Goal: Information Seeking & Learning: Learn about a topic

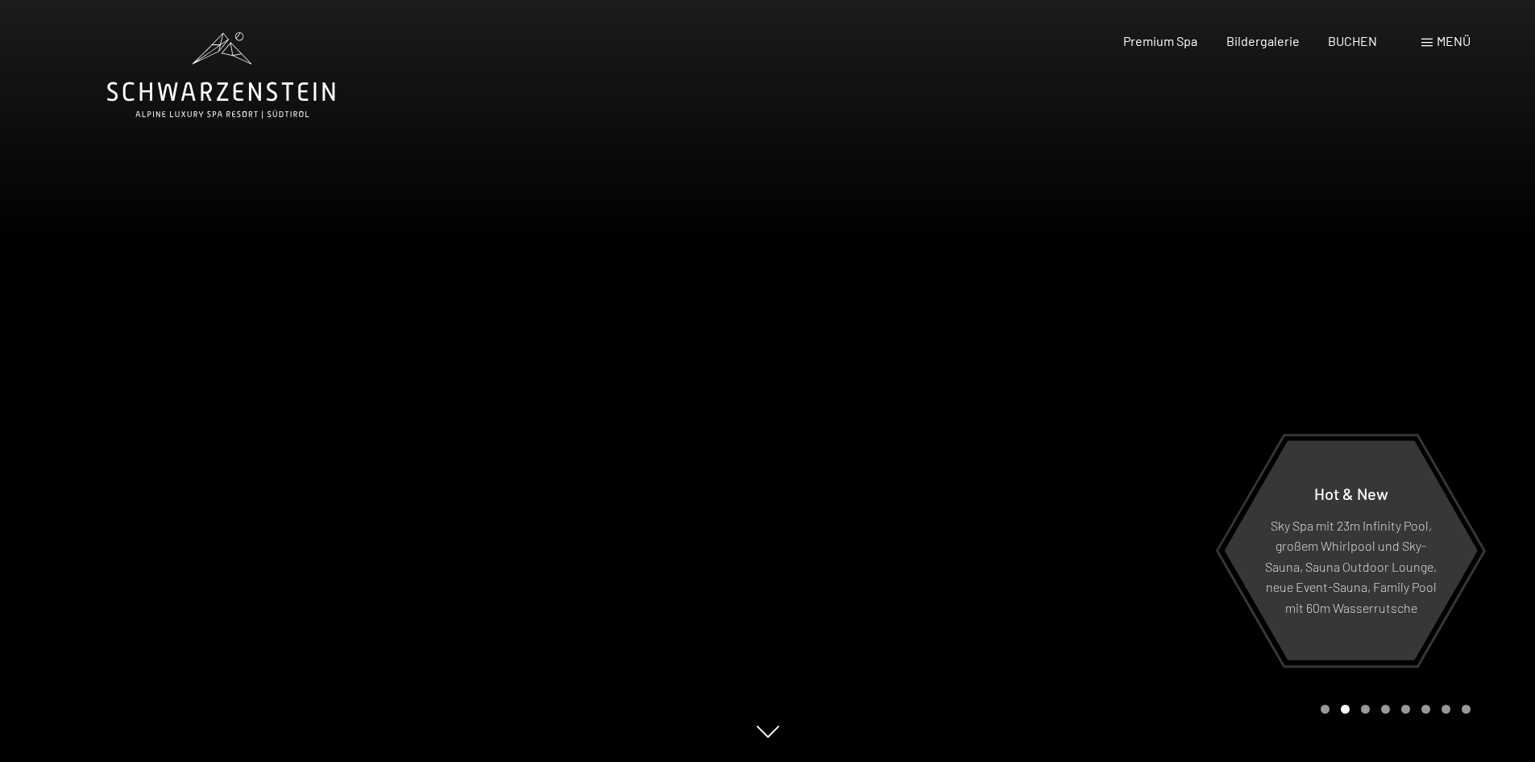
click at [1443, 42] on span "Menü" at bounding box center [1454, 40] width 34 height 15
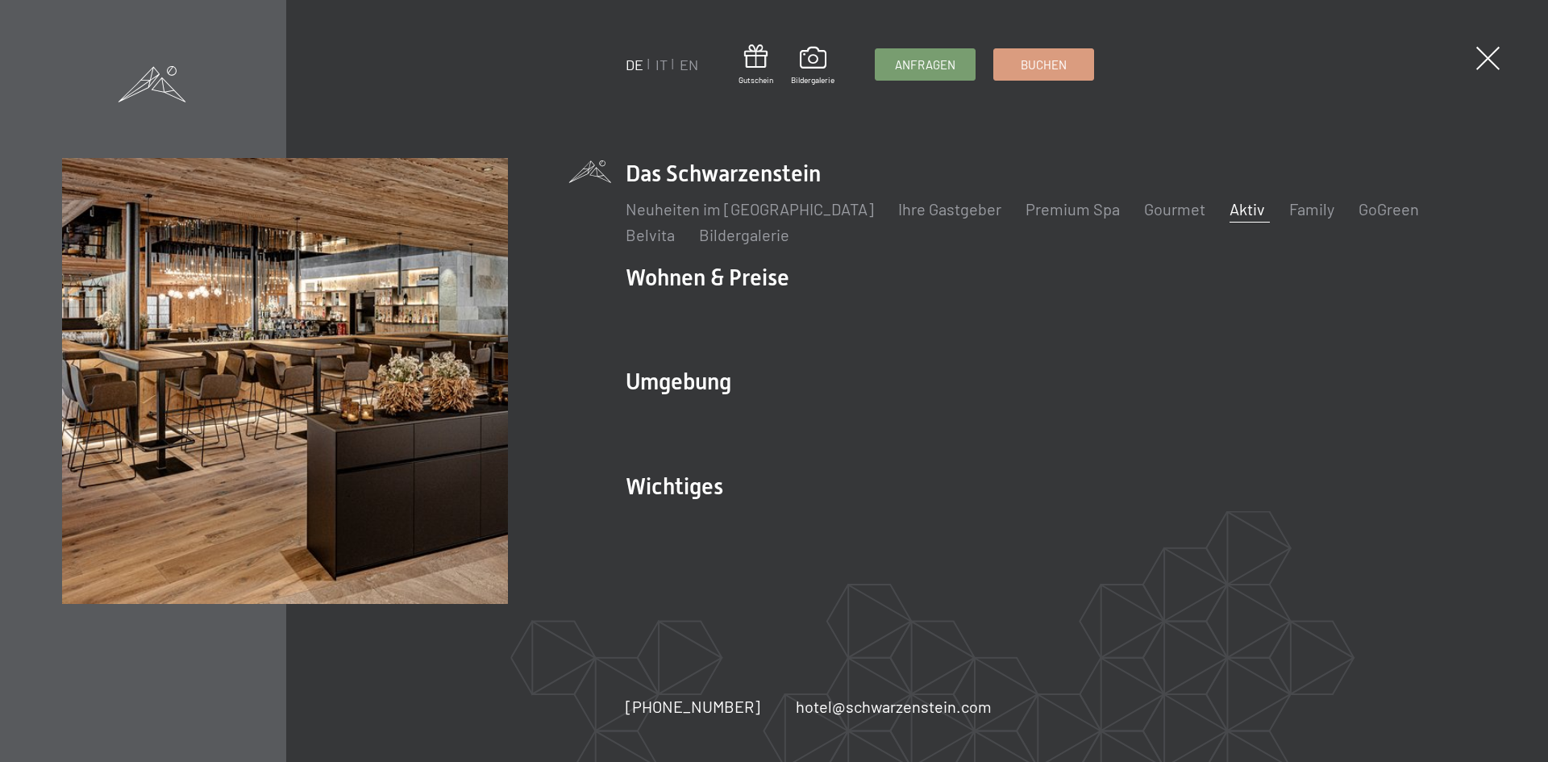
click at [1229, 210] on link "Aktiv" at bounding box center [1246, 208] width 35 height 19
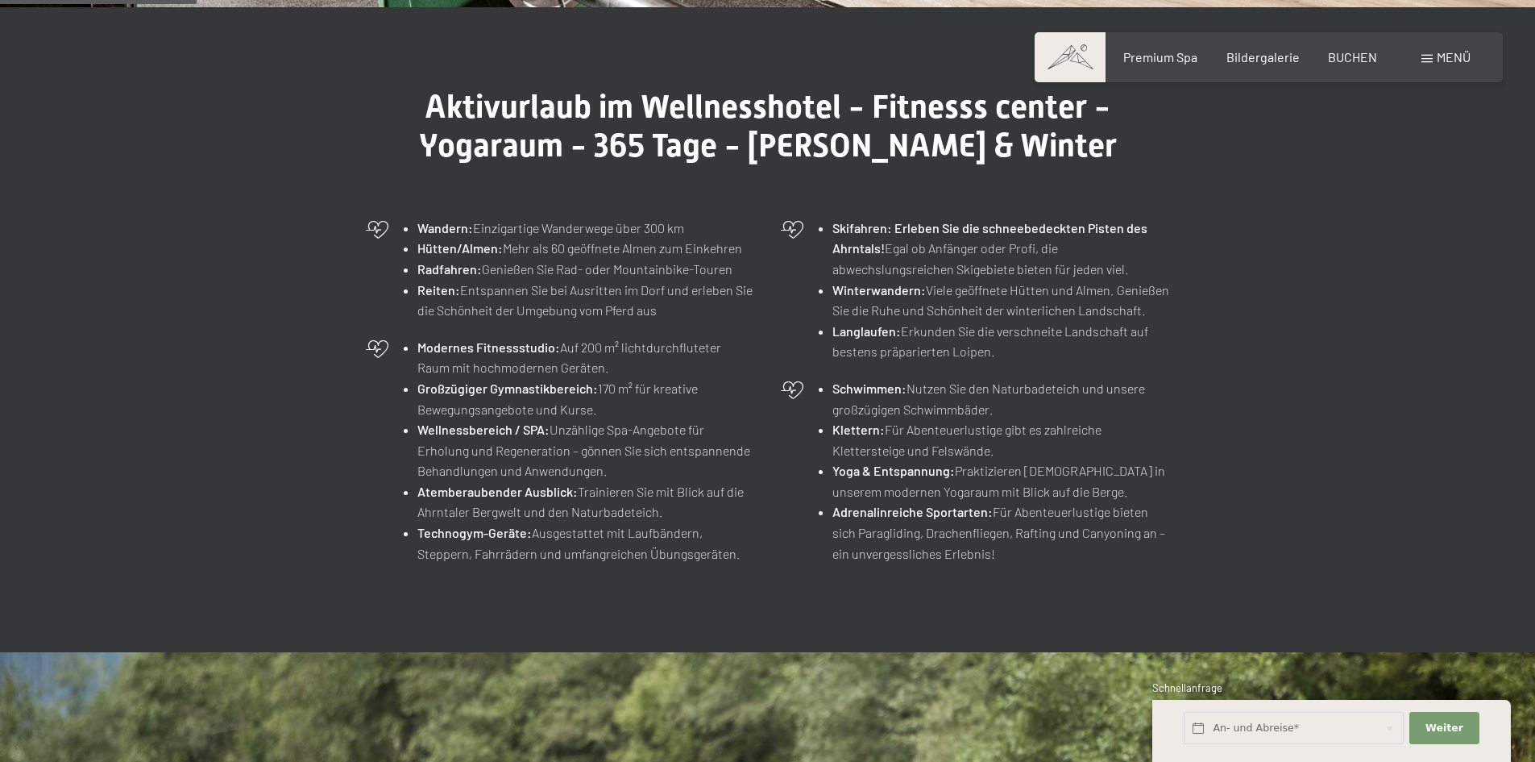
scroll to position [725, 0]
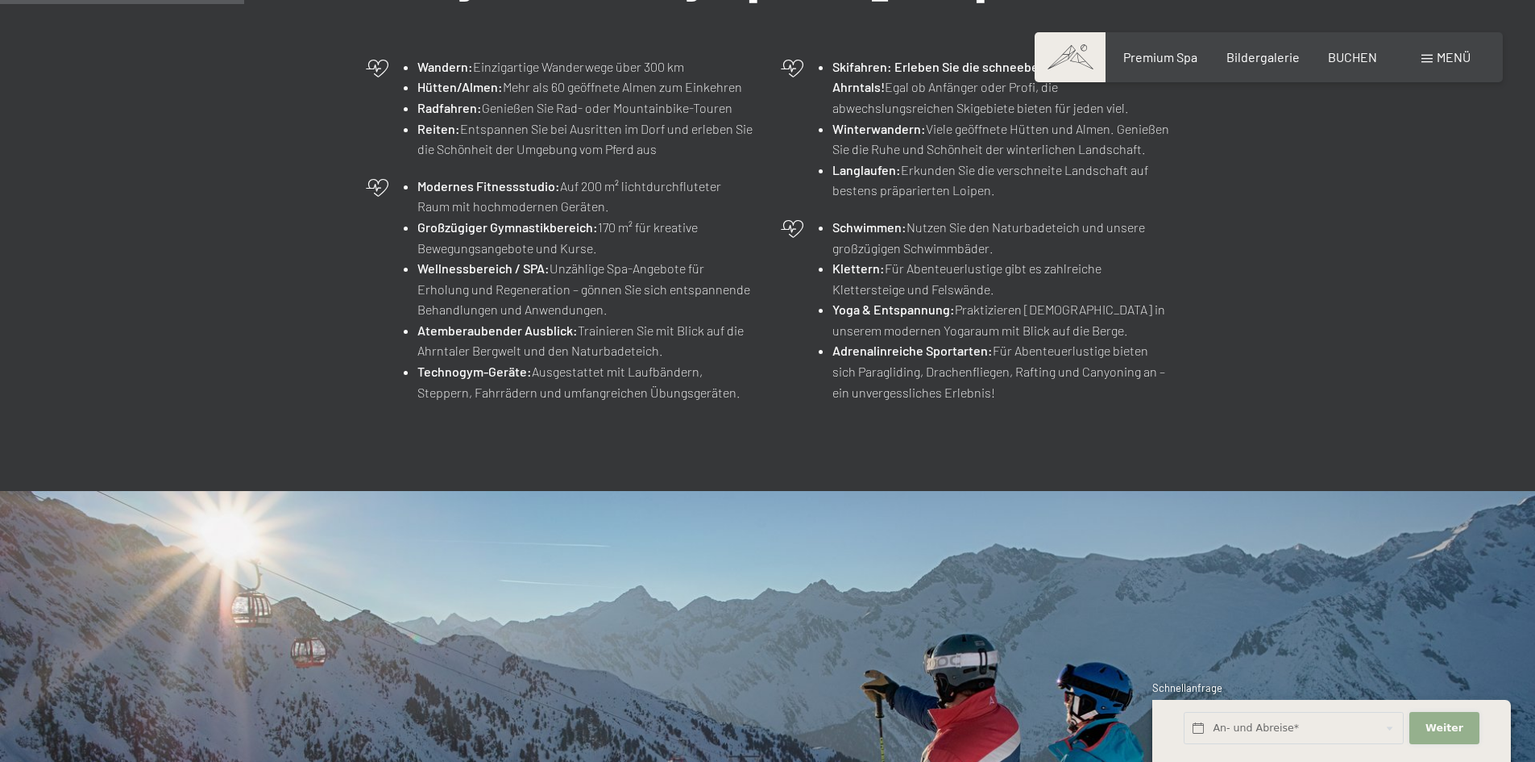
click at [1444, 727] on span "Weiter" at bounding box center [1445, 728] width 38 height 15
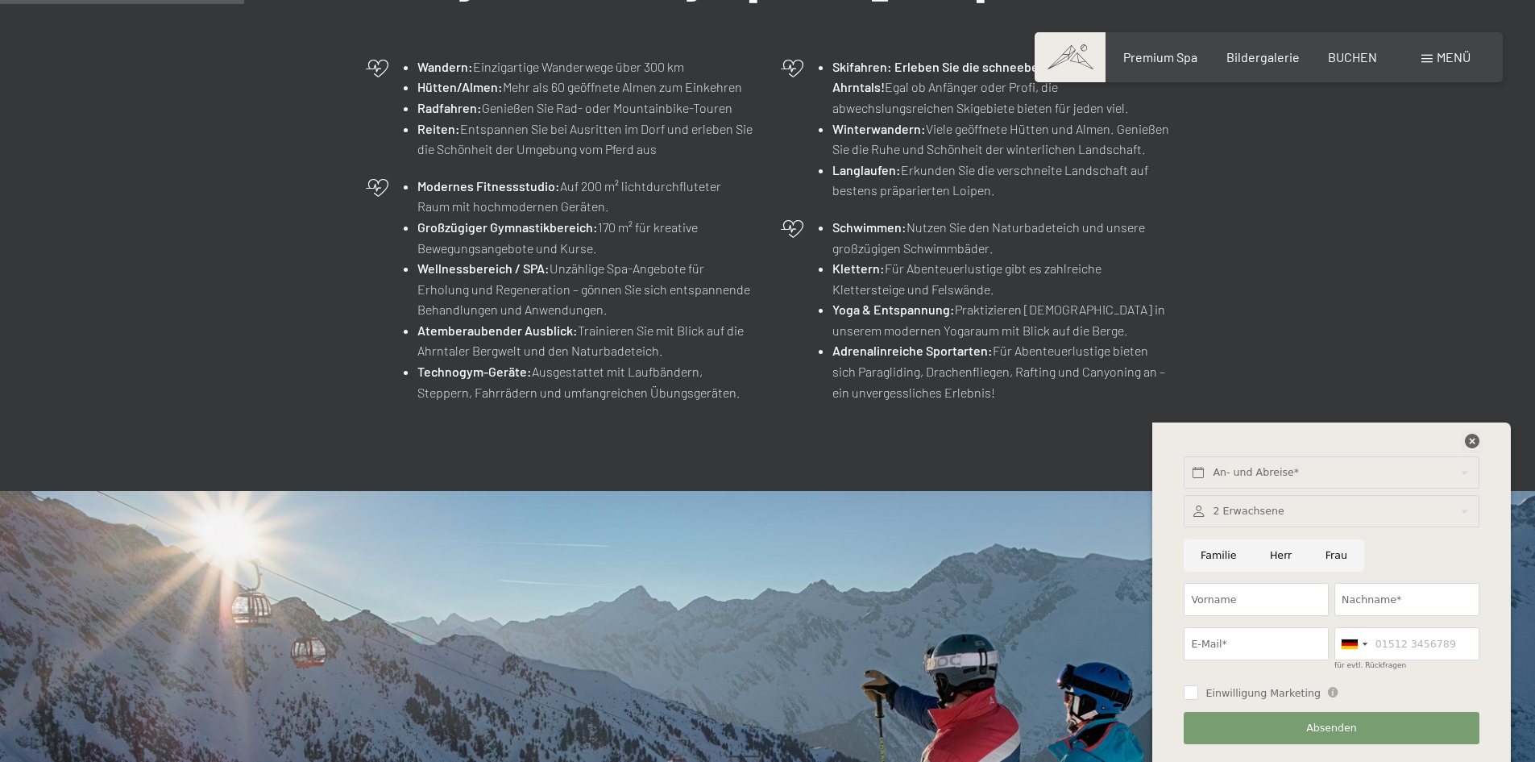
click at [1471, 438] on icon at bounding box center [1472, 441] width 15 height 15
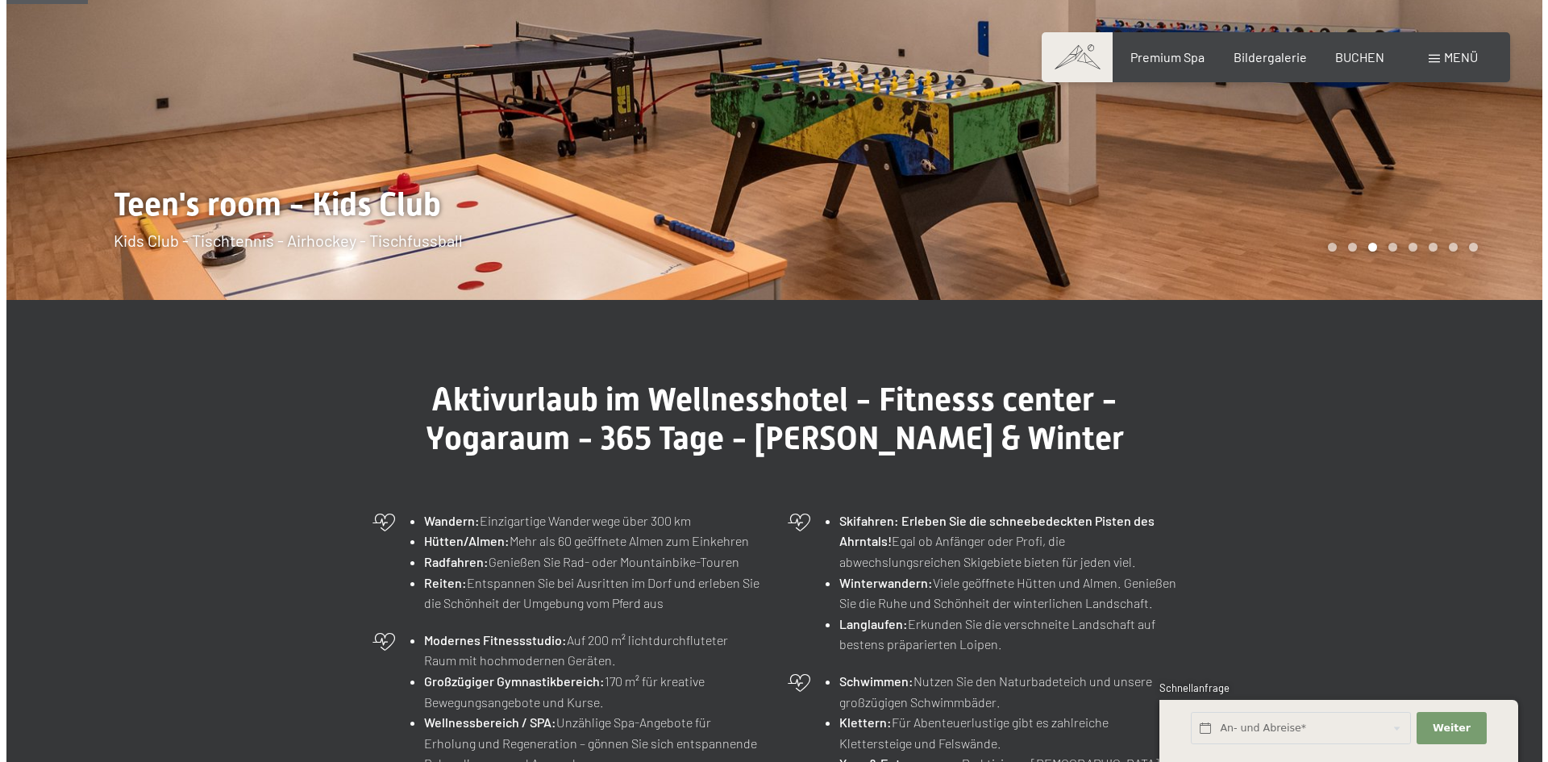
scroll to position [242, 0]
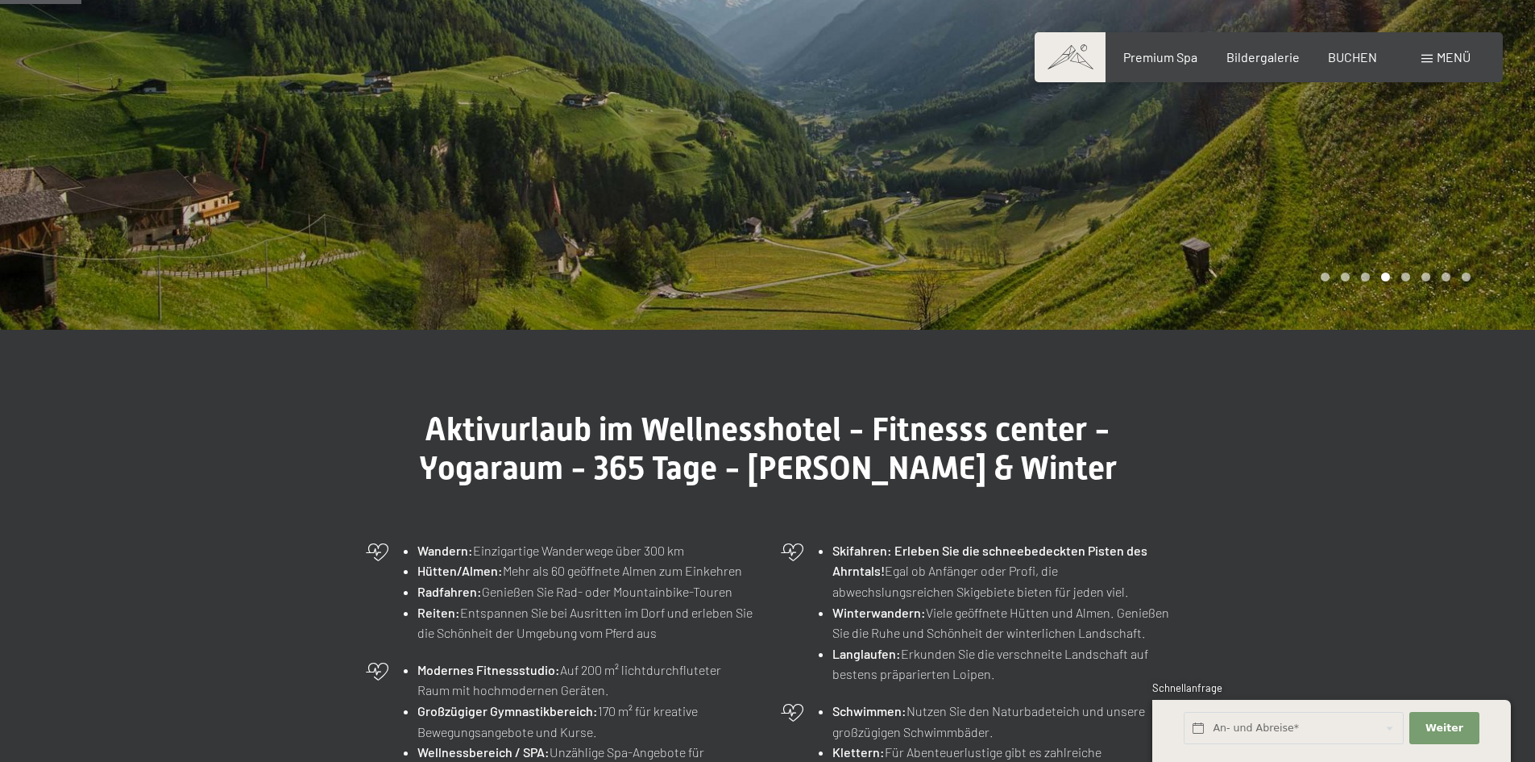
click at [1442, 56] on span "Menü" at bounding box center [1454, 56] width 34 height 15
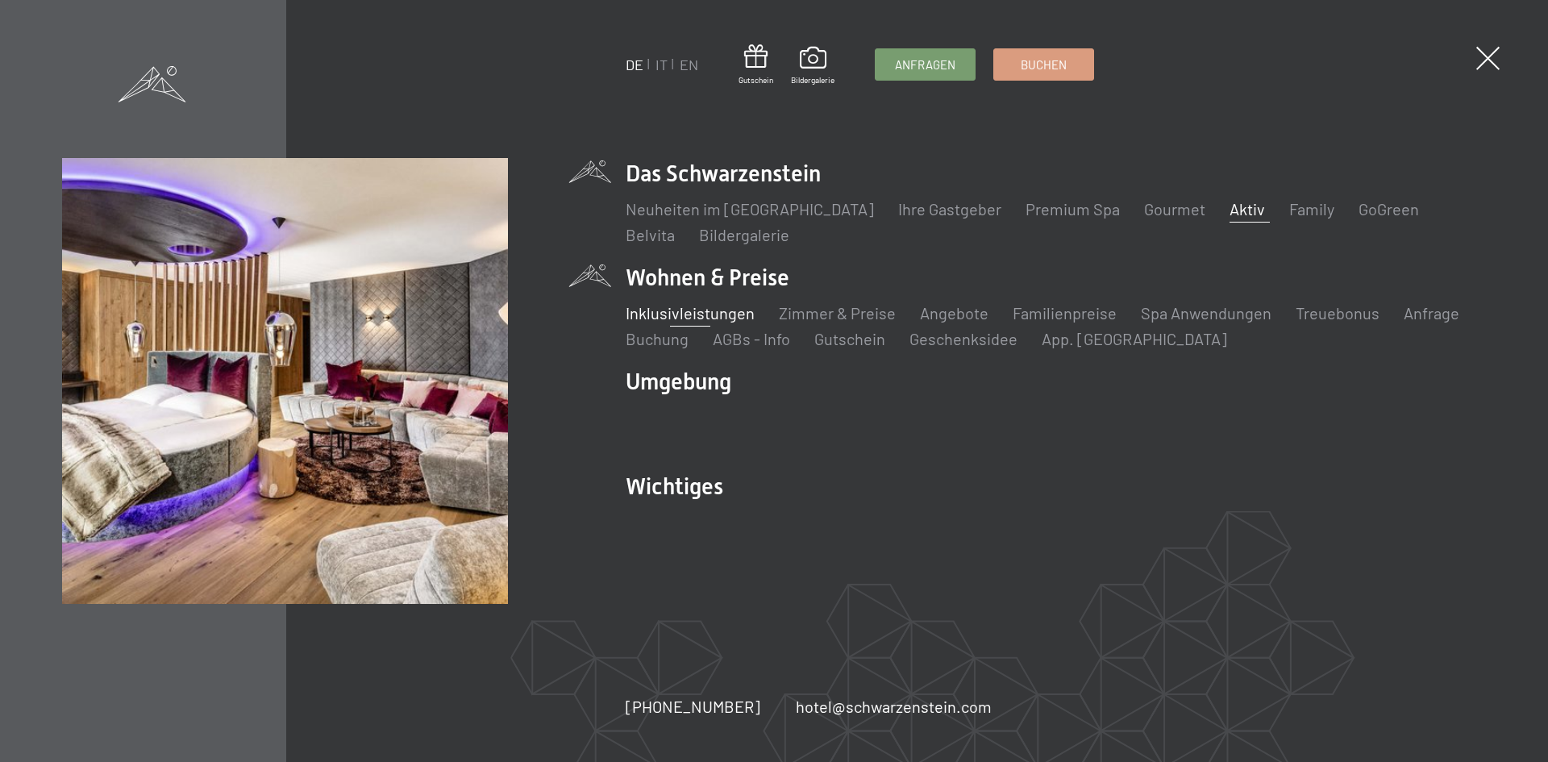
click at [684, 316] on link "Inklusivleistungen" at bounding box center [689, 312] width 129 height 19
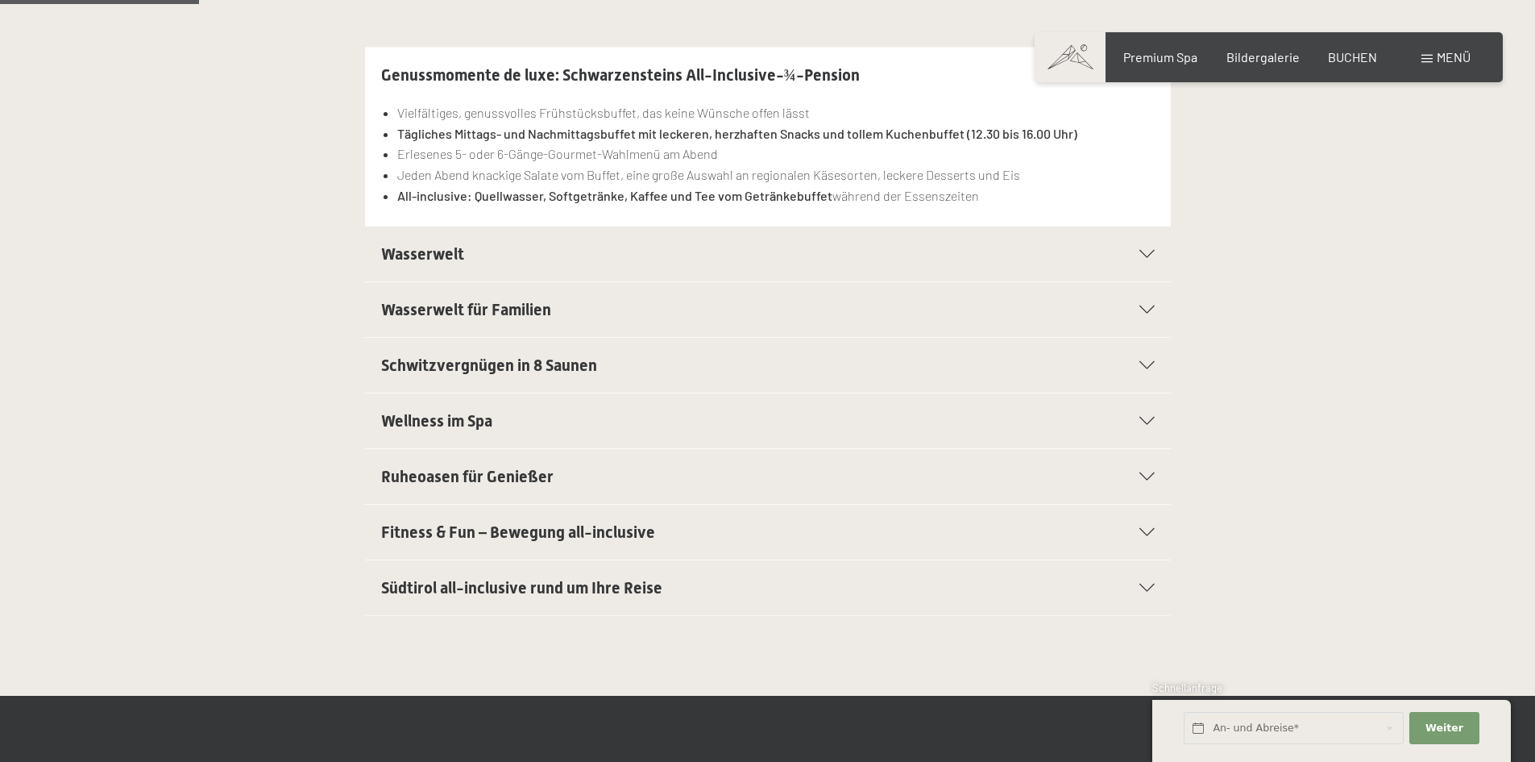
scroll to position [484, 0]
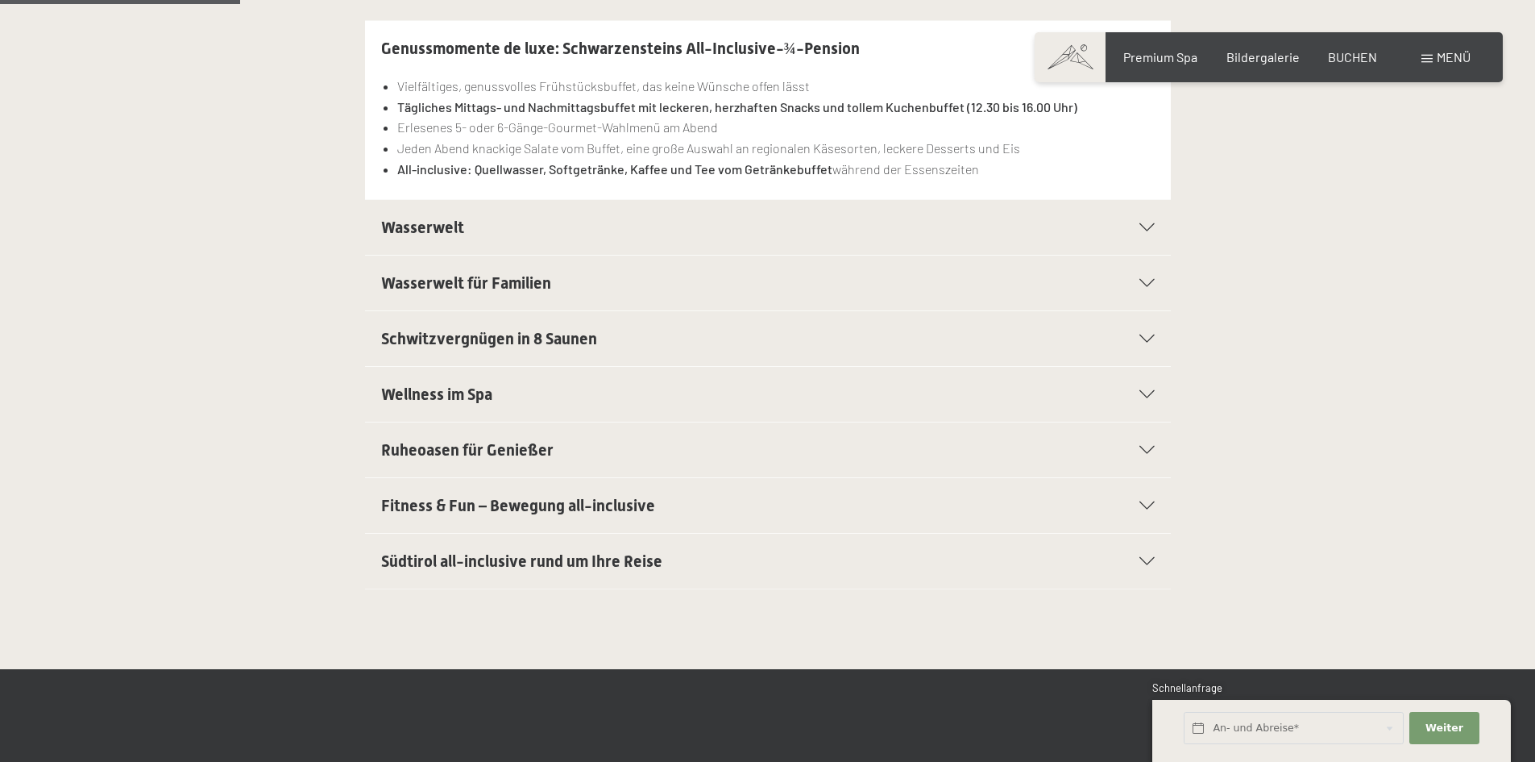
click at [532, 559] on span "Südtirol all-inclusive rund um Ihre Reise" at bounding box center [521, 560] width 281 height 19
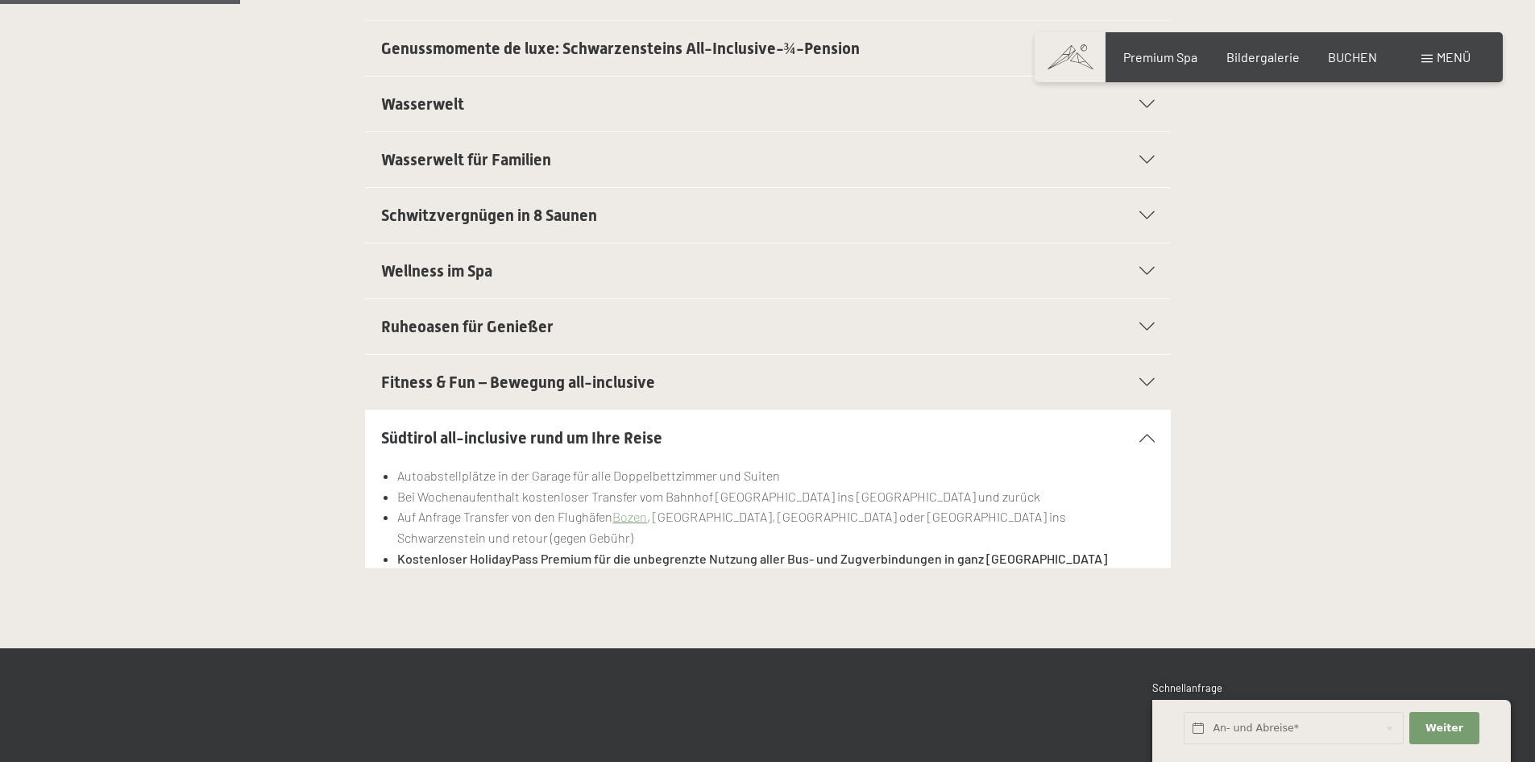
click at [725, 551] on strong "Kostenloser HolidayPass Premium für die unbegrenzte Nutzung aller Bus- und Zugv…" at bounding box center [752, 558] width 710 height 15
click at [622, 548] on li "Kostenloser HolidayPass Premium für die unbegrenzte Nutzung aller Bus- und Zugv…" at bounding box center [775, 558] width 757 height 21
click at [1447, 725] on span "Weiter" at bounding box center [1445, 728] width 38 height 15
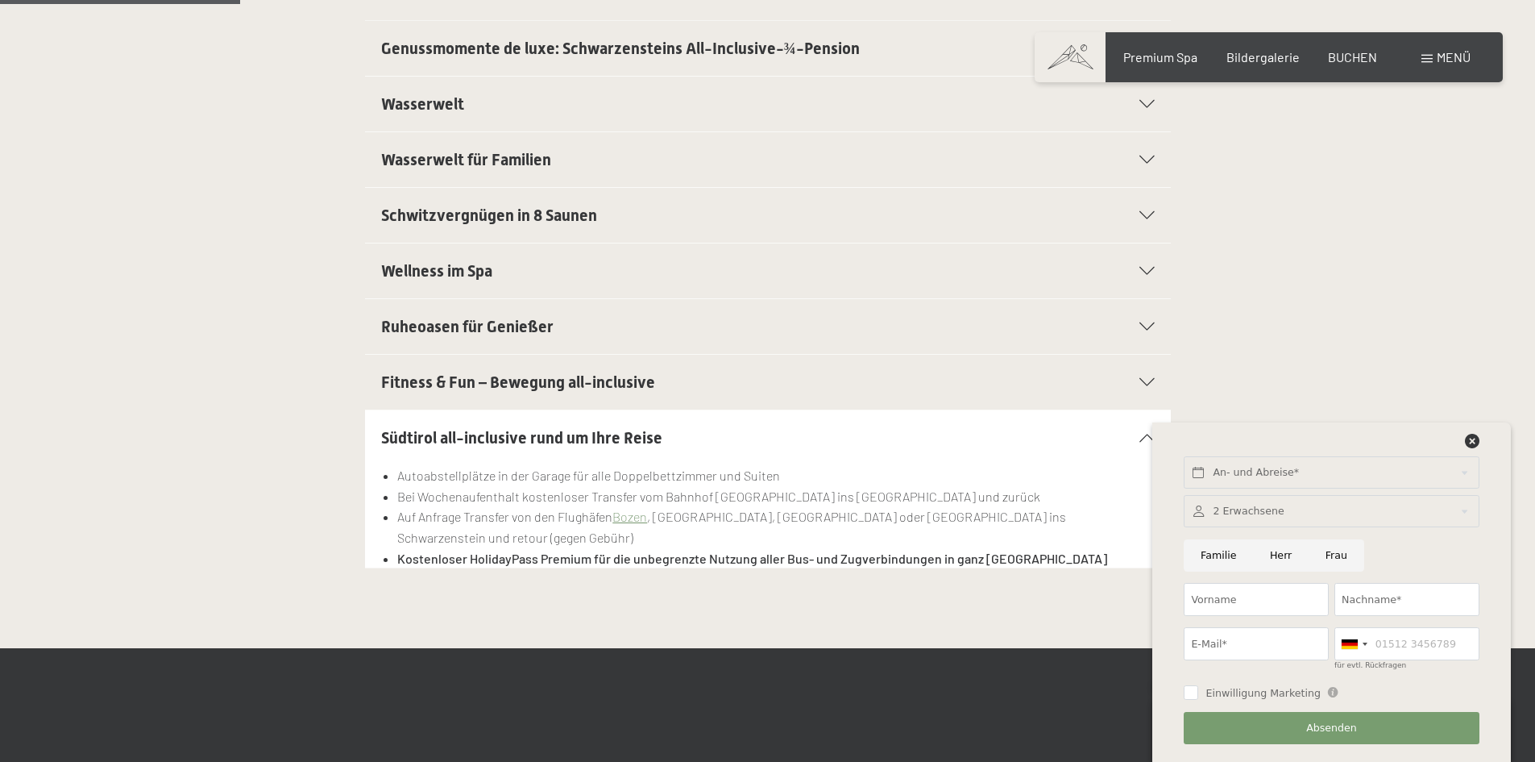
click at [1299, 264] on div "Wellness im Spa Kuschelige Bademäntel für die ganze Familie Trendige Wellnessta…" at bounding box center [768, 271] width 1100 height 56
click at [1473, 443] on icon at bounding box center [1472, 441] width 15 height 15
